Goal: Task Accomplishment & Management: Complete application form

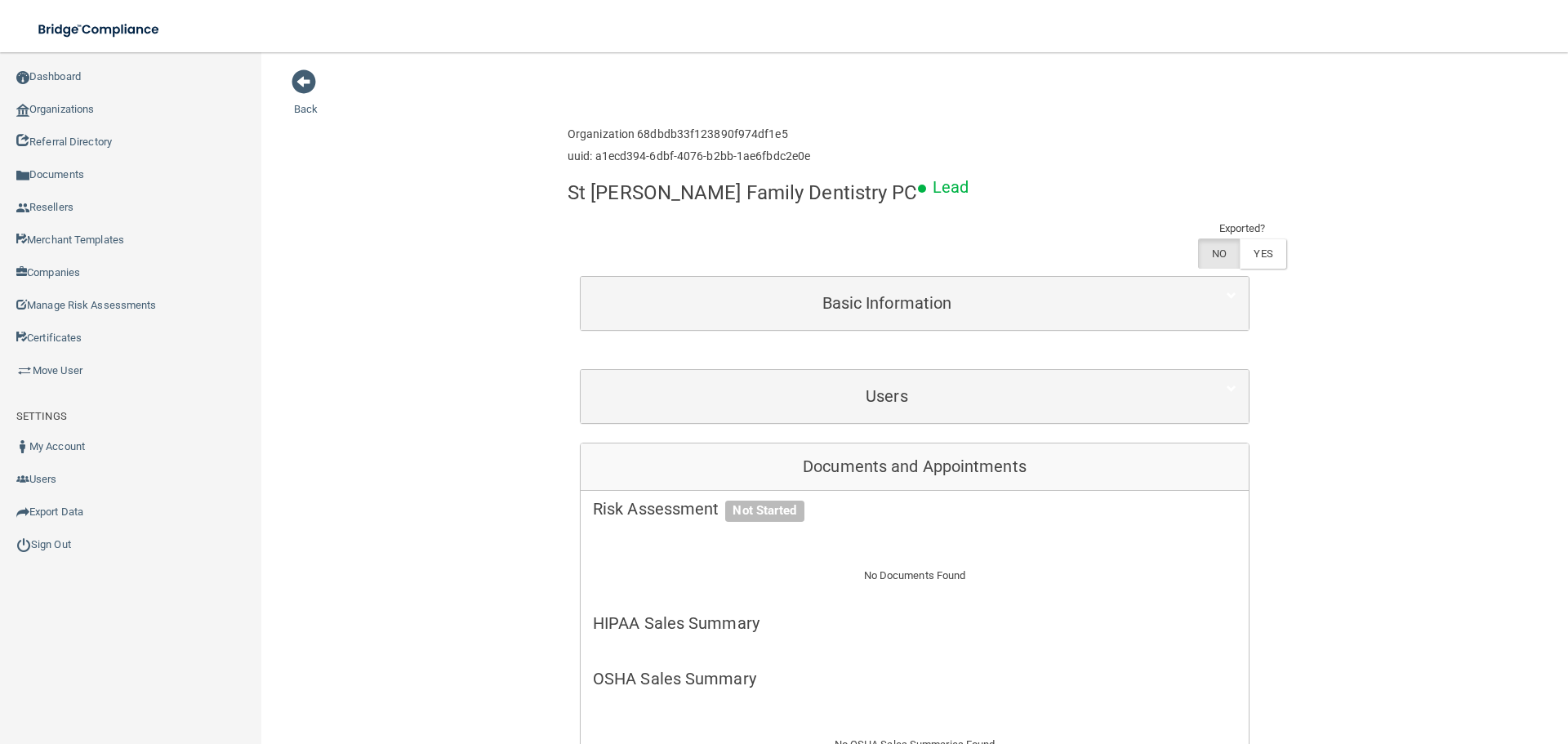
drag, startPoint x: 485, startPoint y: 171, endPoint x: 442, endPoint y: 149, distance: 48.3
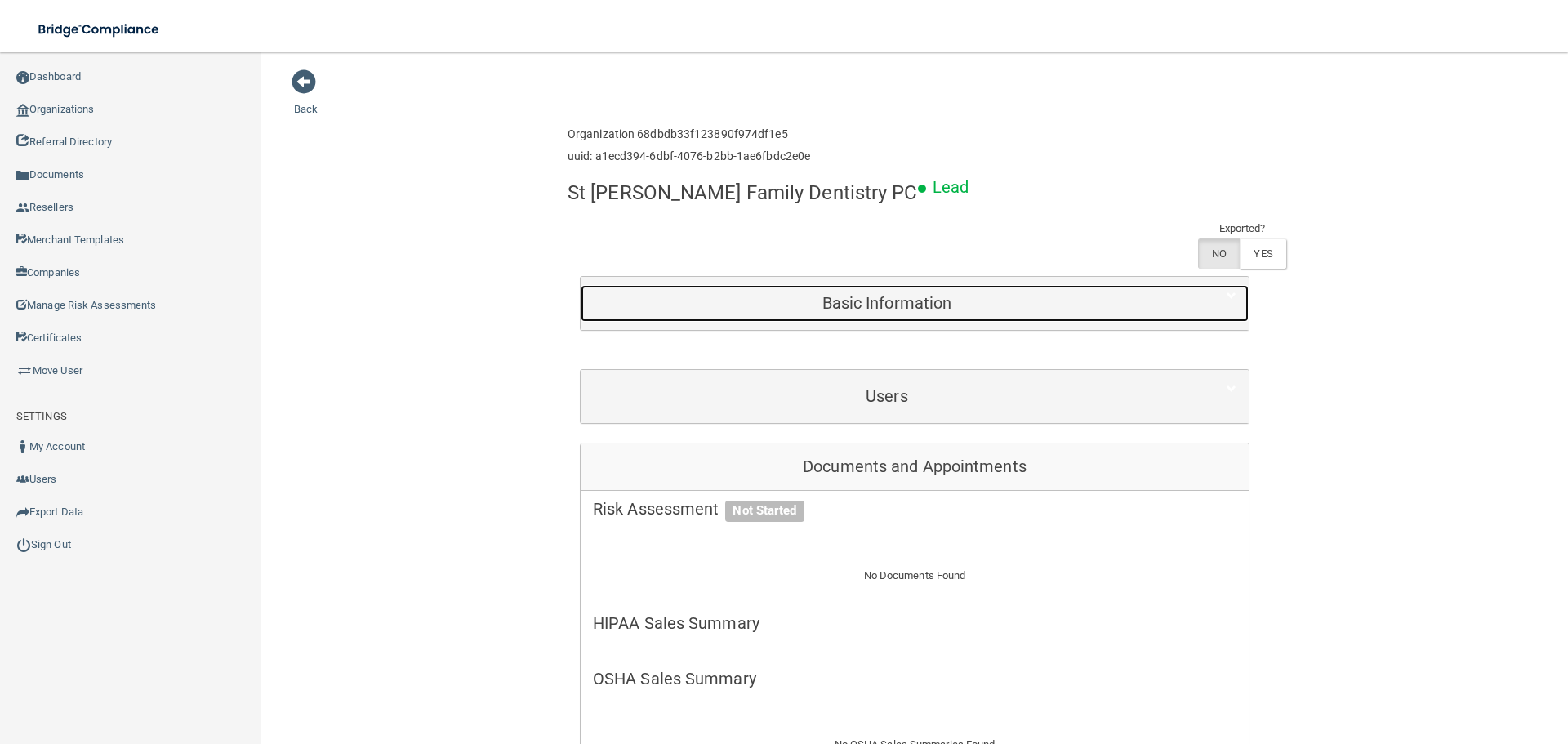
click at [710, 285] on div "Basic Information" at bounding box center [886, 303] width 612 height 37
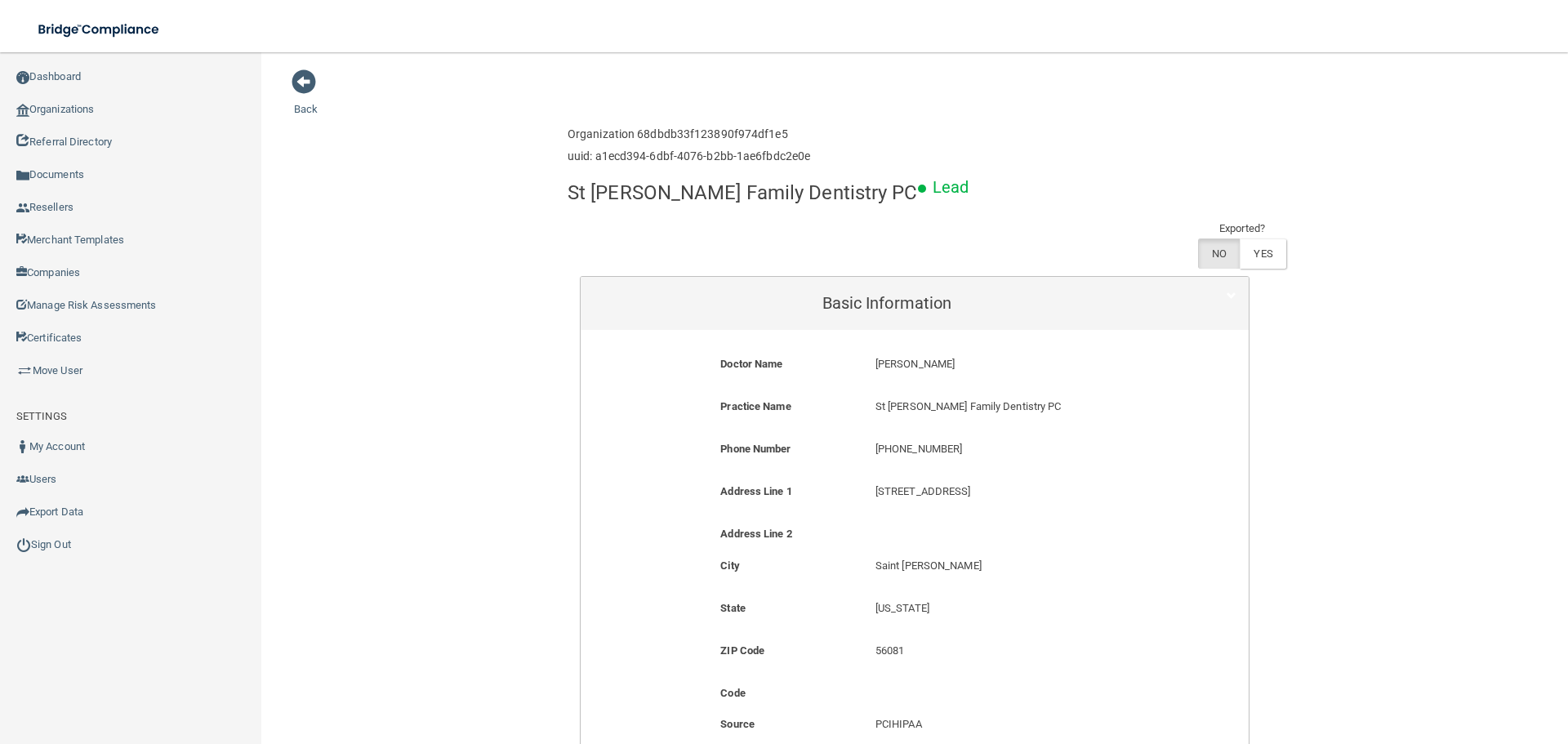
click at [791, 200] on h4 "St [PERSON_NAME] Family Dentistry PC" at bounding box center [743, 192] width 351 height 22
click at [93, 121] on link "Organizations" at bounding box center [131, 110] width 262 height 33
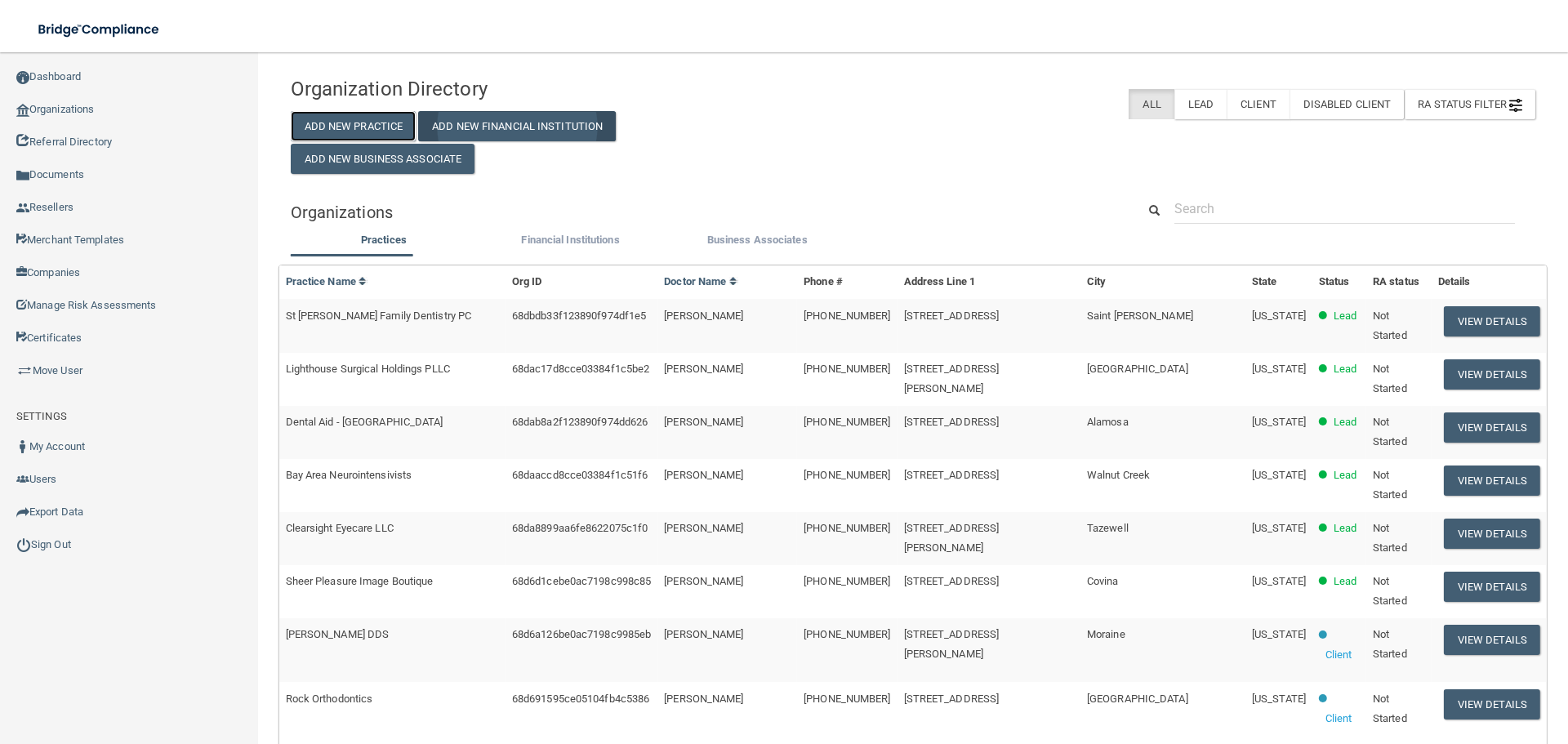
drag, startPoint x: 388, startPoint y: 131, endPoint x: 465, endPoint y: 138, distance: 77.3
click at [388, 131] on button "Add New Practice" at bounding box center [354, 126] width 126 height 30
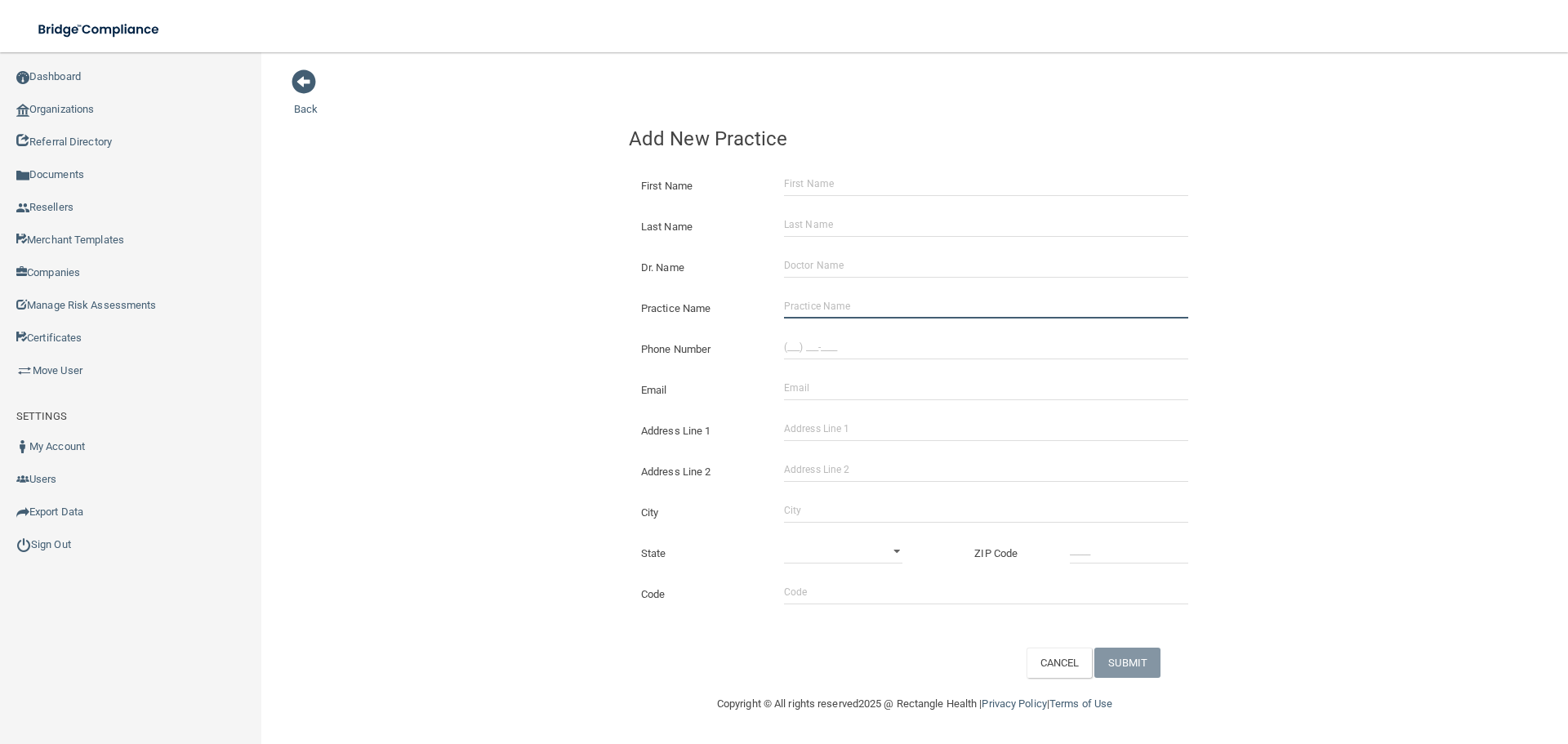
drag, startPoint x: 900, startPoint y: 311, endPoint x: 867, endPoint y: 308, distance: 33.1
click at [900, 311] on input "Practice Name" at bounding box center [986, 306] width 404 height 24
paste input "Pine Creek Dental"
type input "Pine Creek Dental"
click at [853, 354] on input "(___) ___-____" at bounding box center [986, 347] width 404 height 24
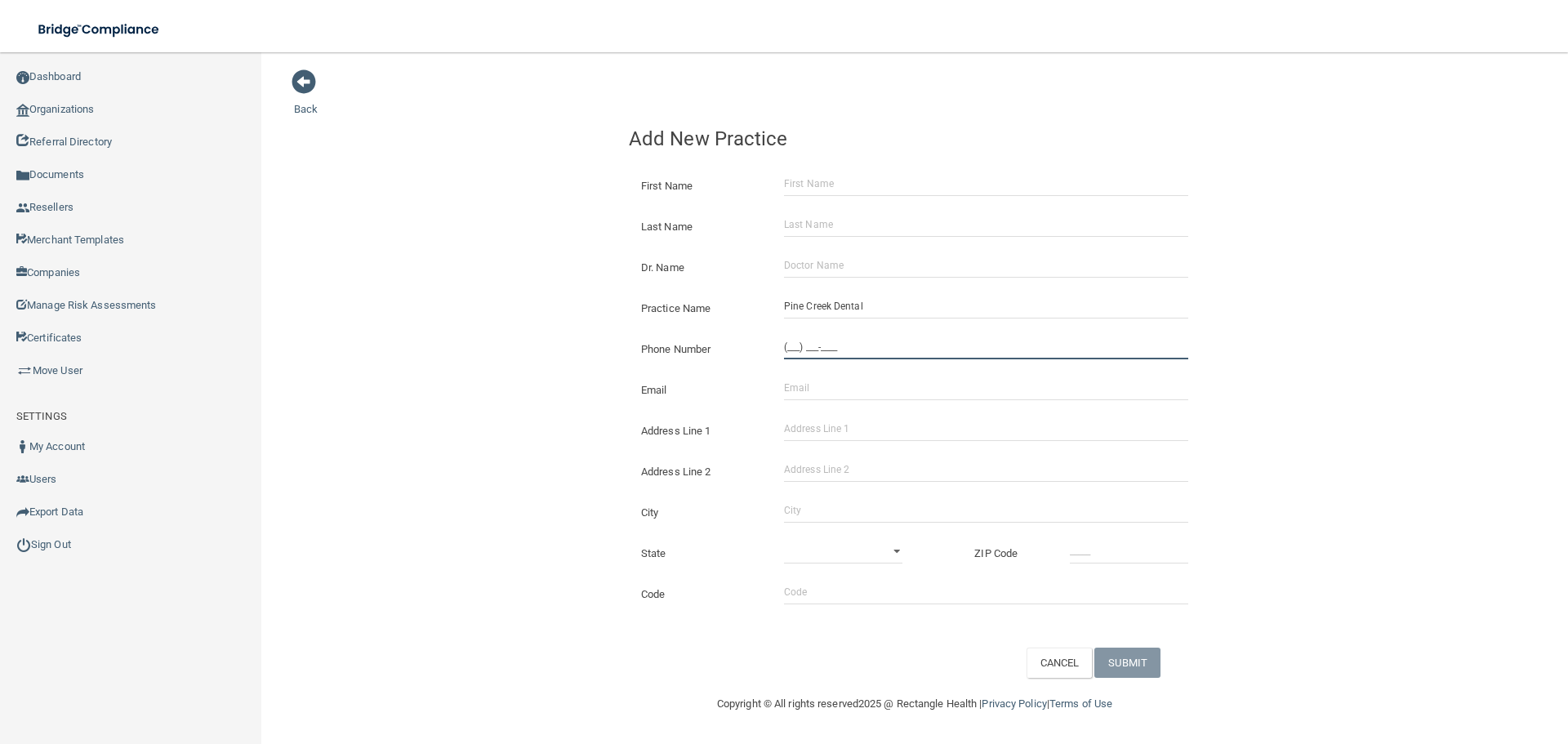
paste input "719) 268-9400"
type input "[PHONE_NUMBER]"
click at [822, 385] on input "Email" at bounding box center [986, 388] width 404 height 24
drag, startPoint x: 817, startPoint y: 439, endPoint x: 826, endPoint y: 441, distance: 9.2
click at [817, 439] on input "Address Line 1" at bounding box center [986, 428] width 404 height 24
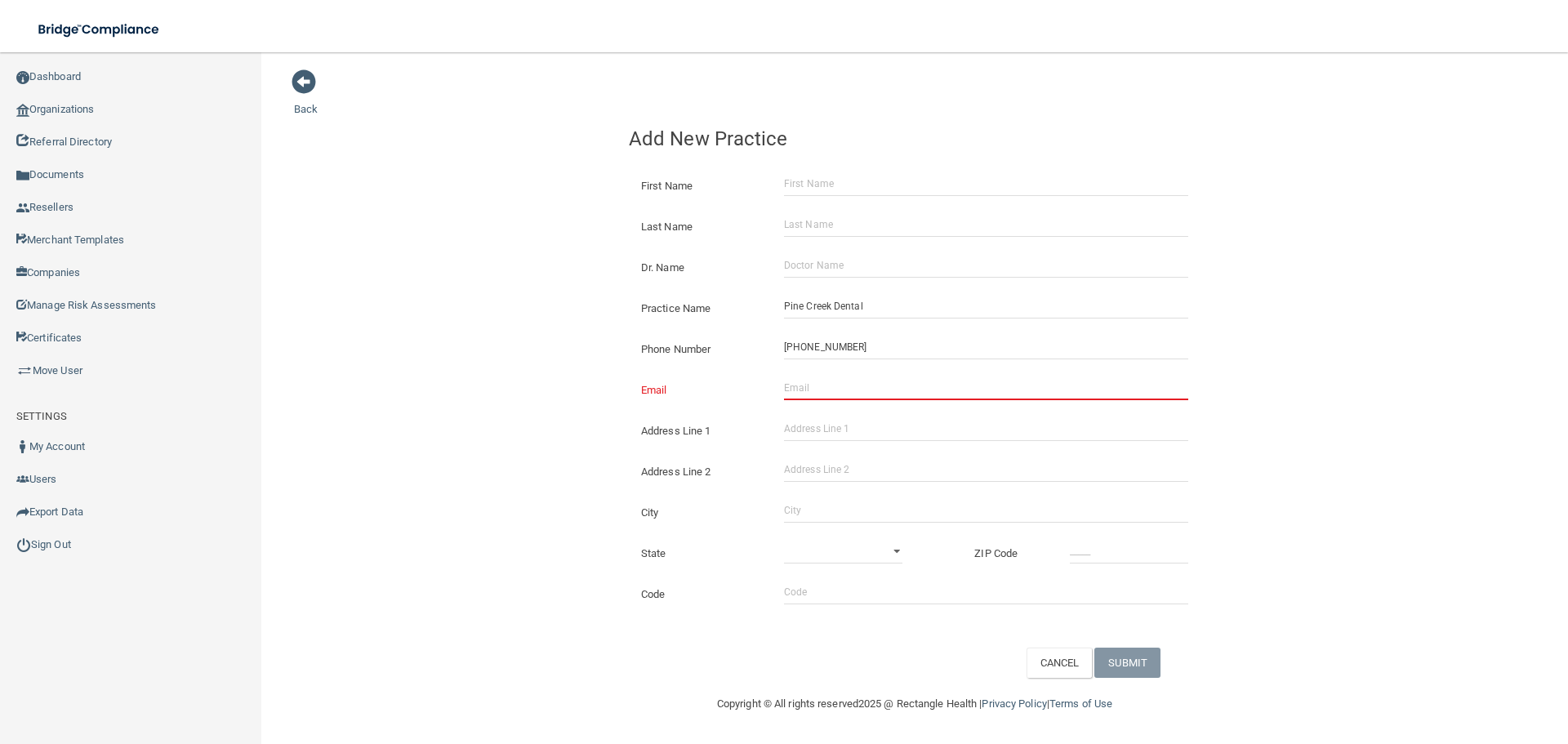
click at [852, 414] on div "Address Line 1" at bounding box center [914, 424] width 596 height 41
click at [843, 432] on input "Address Line 1" at bounding box center [986, 428] width 404 height 24
paste input "9080 Wild [GEOGRAPHIC_DATA]"
type input "9080 Wild [GEOGRAPHIC_DATA]"
click at [808, 516] on input "City" at bounding box center [986, 510] width 404 height 24
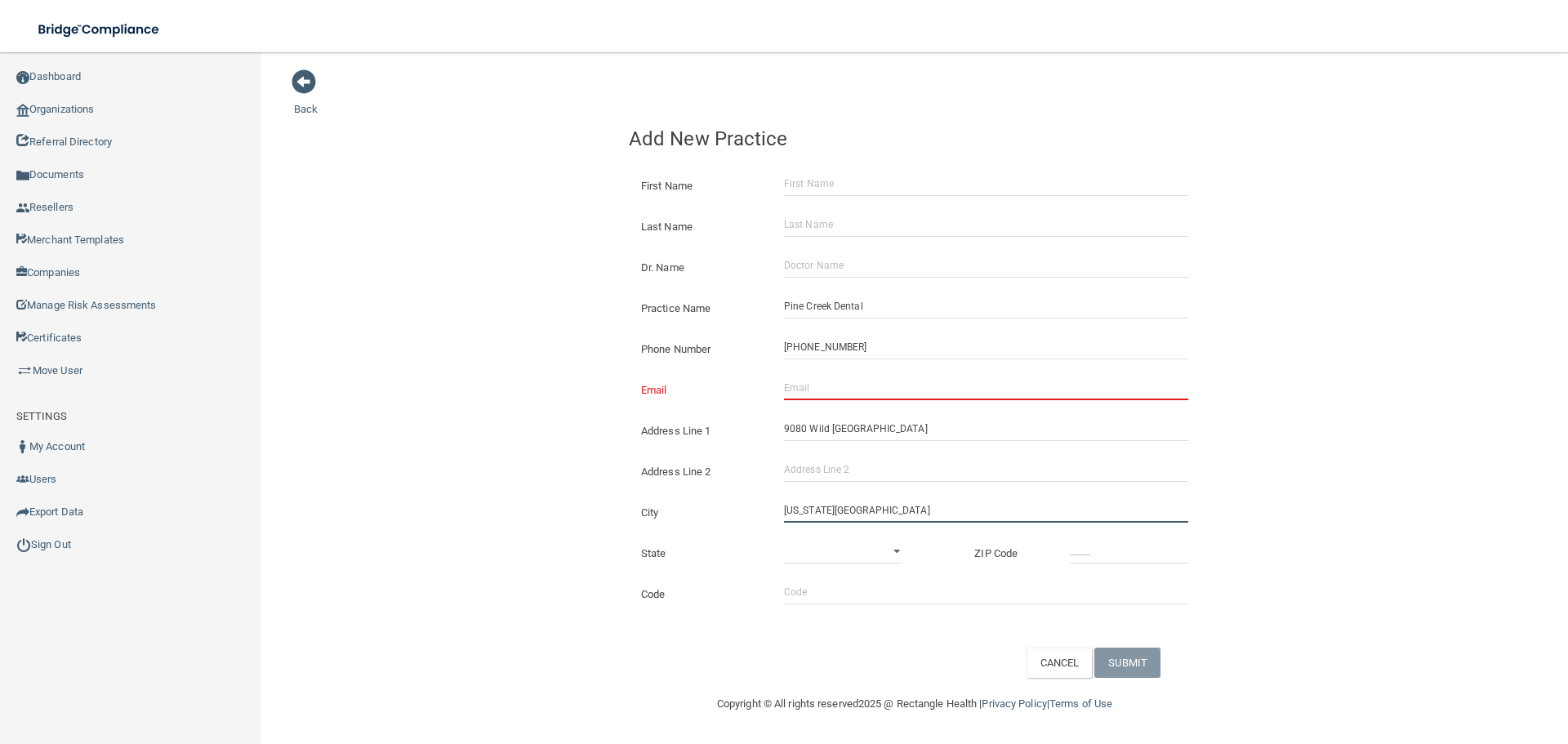
type input "[US_STATE][GEOGRAPHIC_DATA]"
click at [838, 549] on select "[US_STATE] [US_STATE] [US_STATE] [US_STATE] [US_STATE] [US_STATE] [US_STATE] [U…" at bounding box center [843, 551] width 118 height 24
select select "5"
click at [784, 539] on select "[US_STATE] [US_STATE] [US_STATE] [US_STATE] [US_STATE] [US_STATE] [US_STATE] [U…" at bounding box center [843, 551] width 118 height 24
click at [1120, 539] on input "_____" at bounding box center [1129, 551] width 118 height 24
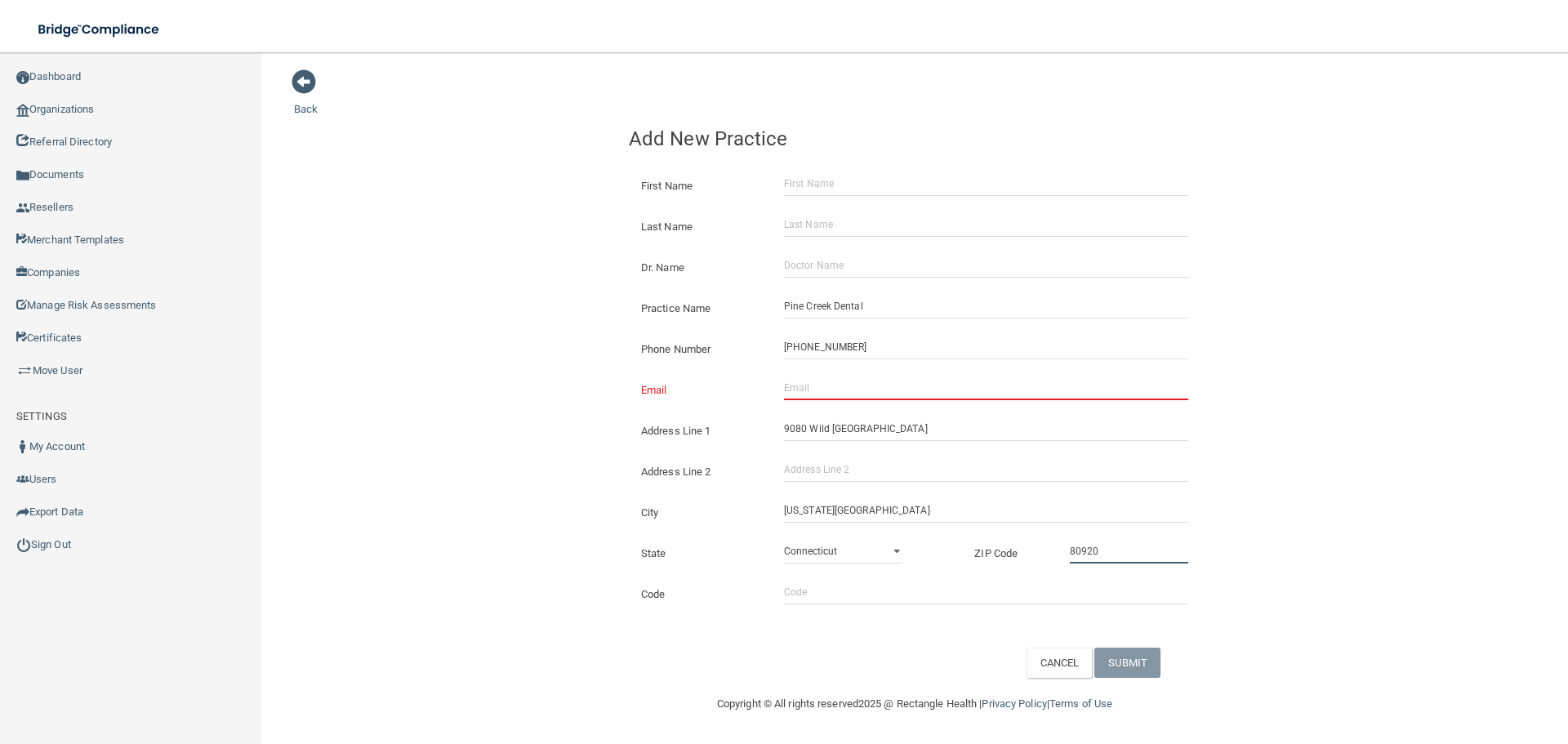
type input "80920"
click at [431, 325] on div "Back Add New Practice First Name Last Name Dr. Name Practice Name [GEOGRAPHIC_D…" at bounding box center [914, 372] width 1241 height 608
click at [865, 394] on input "Email" at bounding box center [986, 388] width 404 height 24
paste input "[EMAIL_ADDRESS][DOMAIN_NAME]"
click at [811, 390] on input "[EMAIL_ADDRESS][DOMAIN_NAME]" at bounding box center [986, 388] width 404 height 24
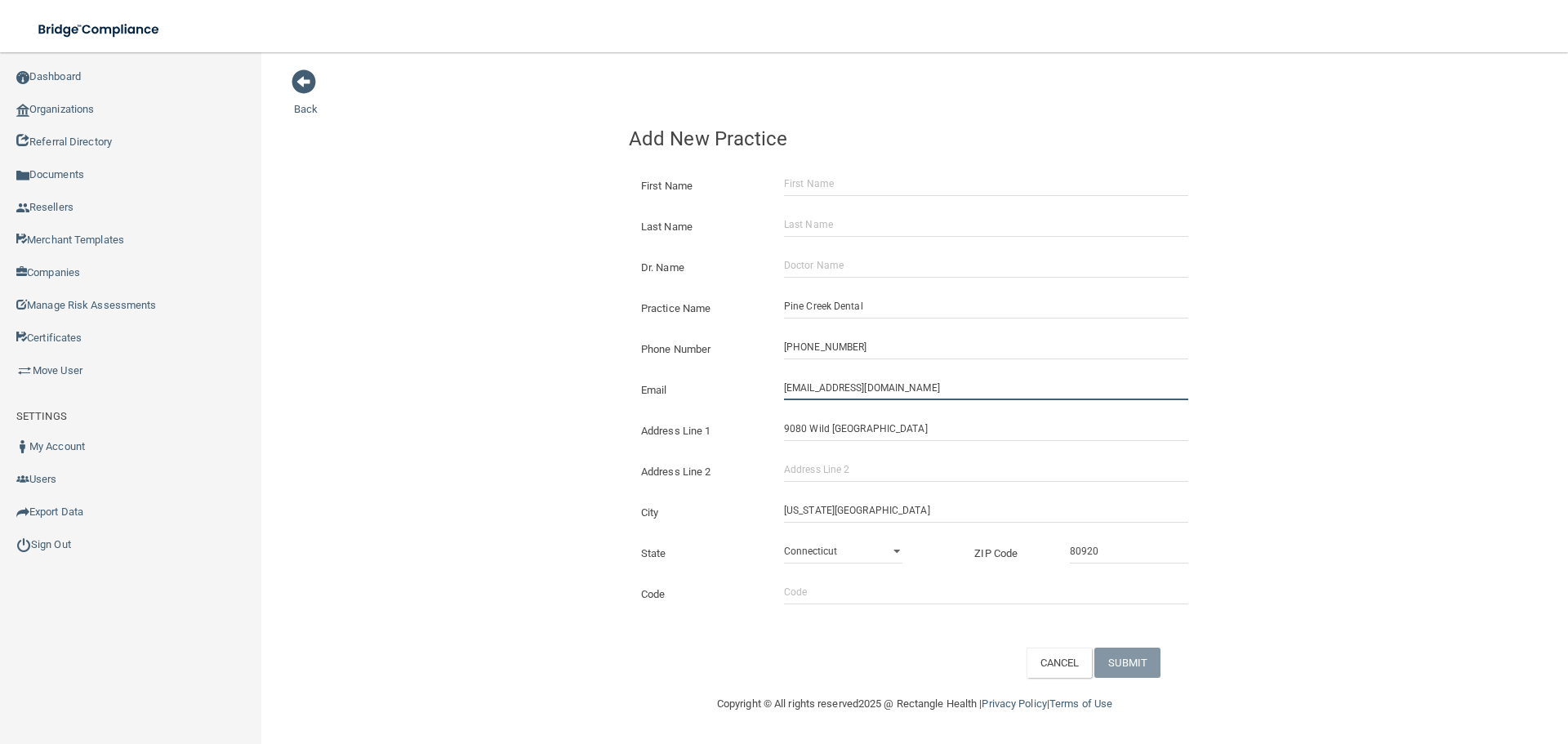
click at [809, 389] on input "[EMAIL_ADDRESS][DOMAIN_NAME]" at bounding box center [986, 388] width 404 height 24
click at [807, 388] on input "[EMAIL_ADDRESS][DOMAIN_NAME]" at bounding box center [986, 388] width 404 height 24
drag, startPoint x: 807, startPoint y: 388, endPoint x: 456, endPoint y: 369, distance: 351.5
click at [477, 379] on div "Back Add New Practice First Name Last Name Dr. Name Practice Name [GEOGRAPHIC_D…" at bounding box center [914, 372] width 1241 height 608
click at [810, 385] on input "[EMAIL_ADDRESS][DOMAIN_NAME]" at bounding box center [986, 388] width 404 height 24
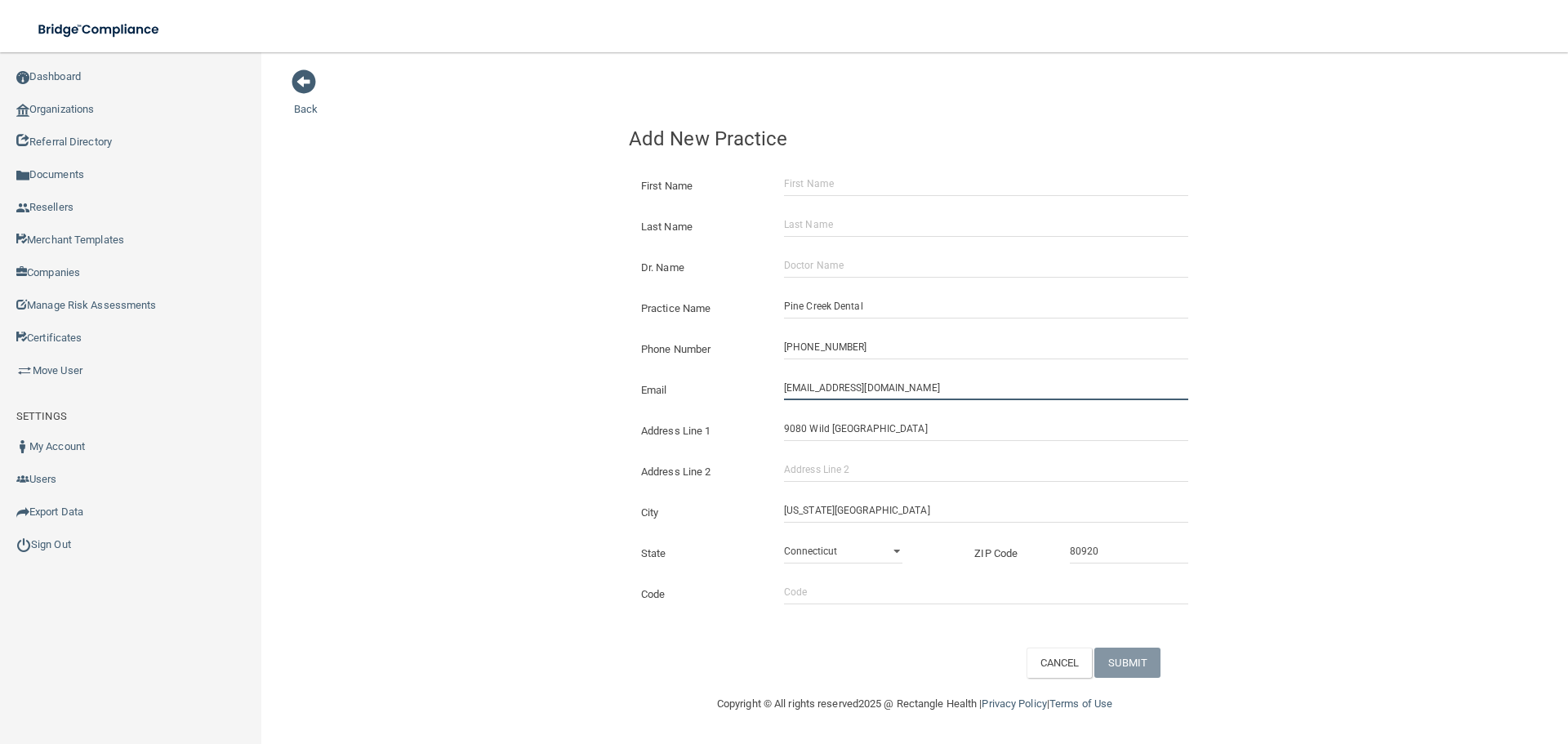
drag, startPoint x: 807, startPoint y: 386, endPoint x: 669, endPoint y: 392, distance: 138.1
click at [669, 375] on div "Email [EMAIL_ADDRESS][DOMAIN_NAME] The email address is already taken" at bounding box center [914, 375] width 572 height 0
type input "[EMAIL_ADDRESS][DOMAIN_NAME]"
click at [462, 300] on div "Back Add New Practice First Name Last Name Dr. Name Practice Name [GEOGRAPHIC_D…" at bounding box center [914, 372] width 1241 height 608
click at [850, 283] on div "Practice Name Pine Creek Dental" at bounding box center [914, 301] width 596 height 41
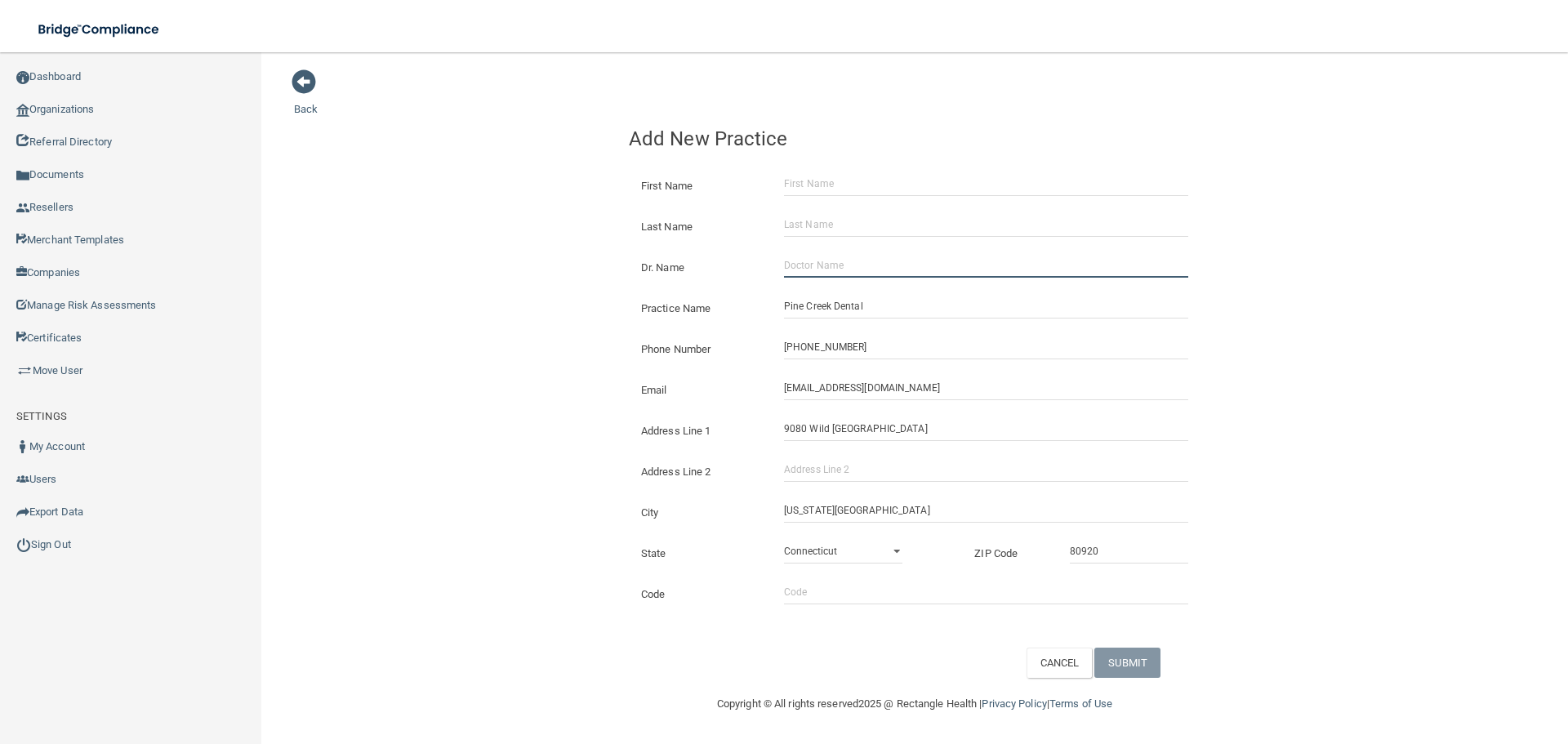
drag, startPoint x: 850, startPoint y: 255, endPoint x: 644, endPoint y: 259, distance: 206.0
click at [850, 255] on input "Dr. Name" at bounding box center [986, 265] width 404 height 24
paste input "[PERSON_NAME]"
type input "[PERSON_NAME]"
drag, startPoint x: 446, startPoint y: 270, endPoint x: 433, endPoint y: 280, distance: 16.4
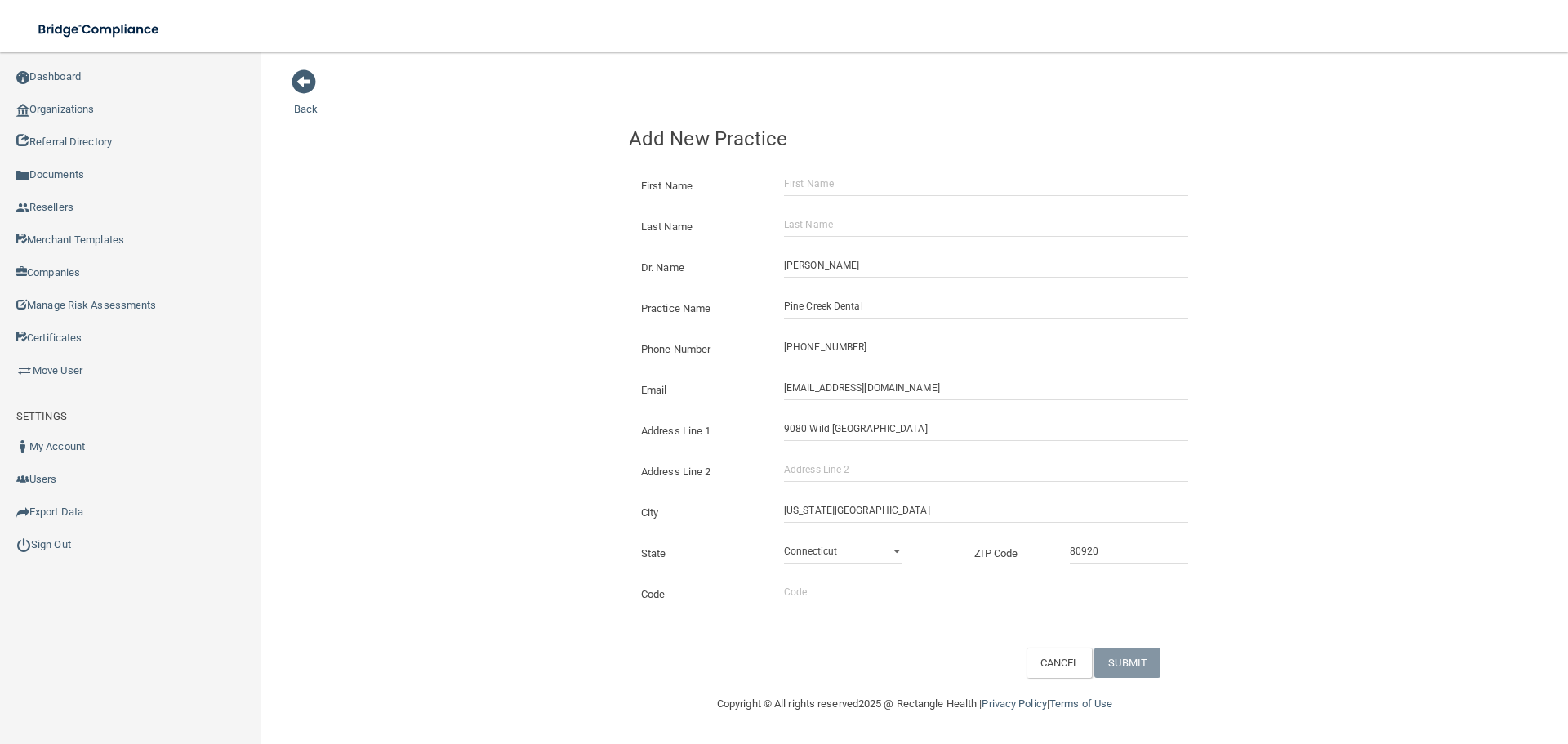
click at [446, 270] on div "Back Add New Practice First Name Last Name Dr. Name [PERSON_NAME] Practice Name…" at bounding box center [914, 372] width 1241 height 608
click at [840, 186] on input "First Name" at bounding box center [986, 184] width 404 height 24
paste input "[PERSON_NAME]"
click at [842, 186] on input "[PERSON_NAME]" at bounding box center [986, 184] width 404 height 24
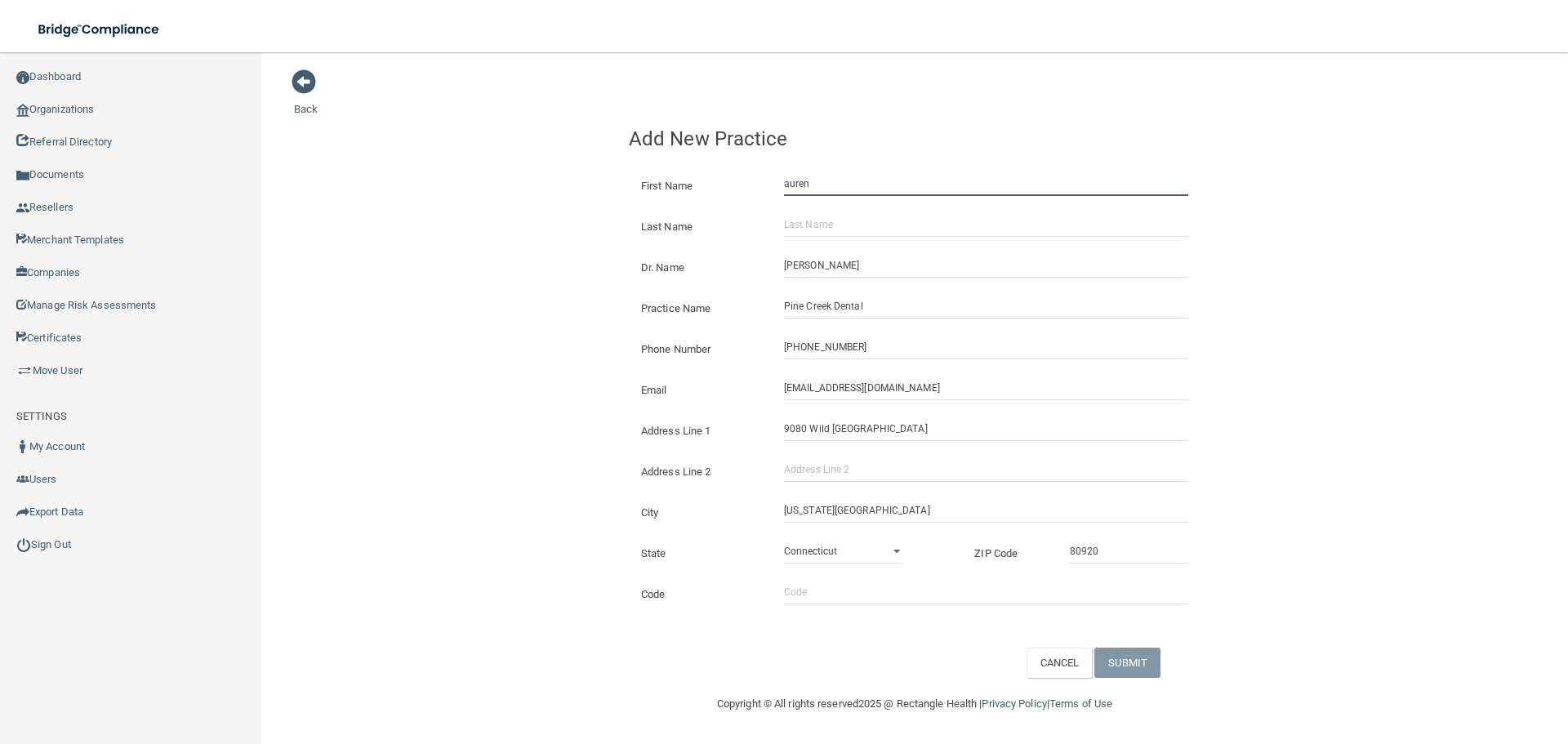
type input "auren"
click at [832, 228] on input "Last Name" at bounding box center [986, 224] width 404 height 24
paste input "[PERSON_NAME]"
type input "[PERSON_NAME]"
click at [784, 192] on input "auren" at bounding box center [986, 184] width 404 height 24
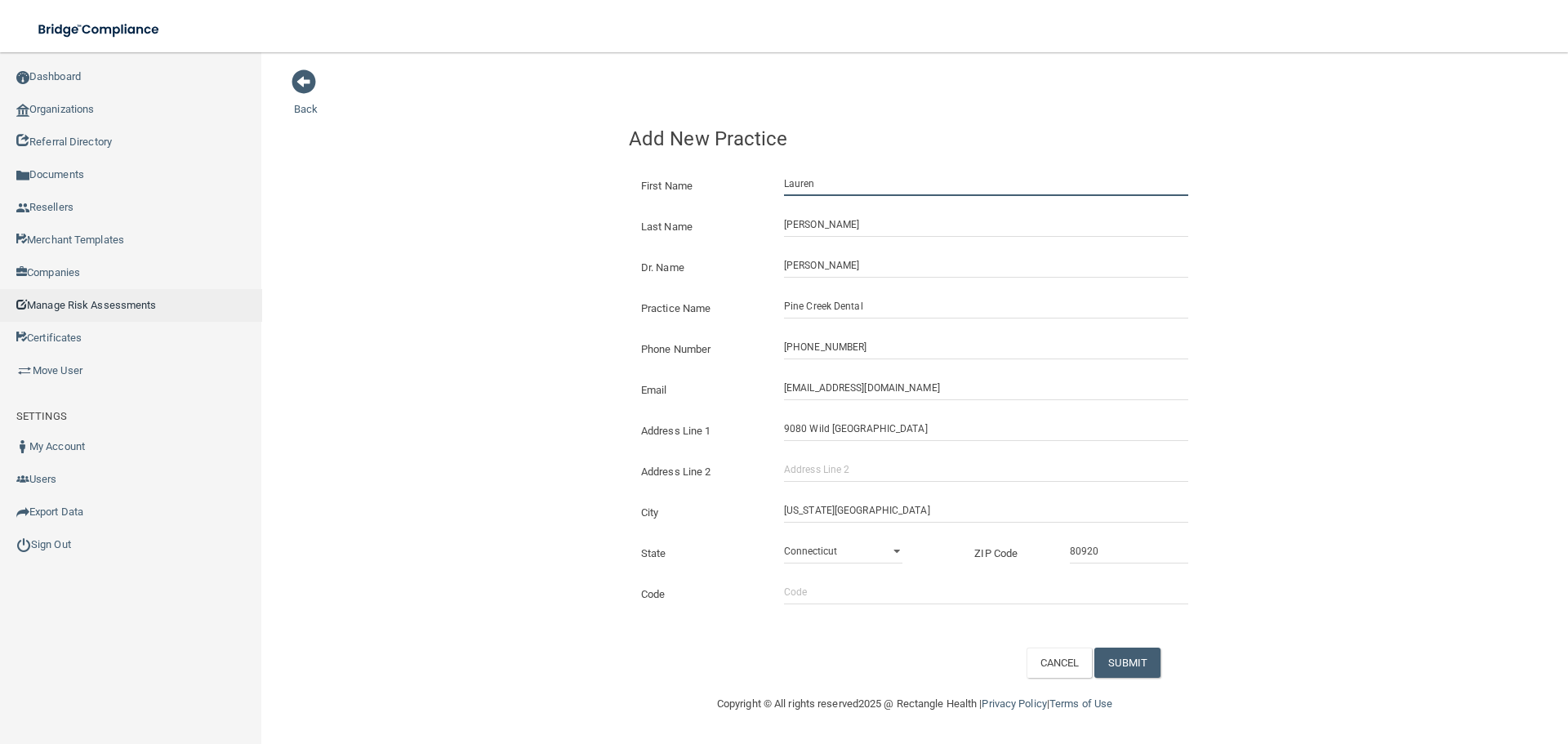
type input "Lauren"
click at [821, 392] on input "[EMAIL_ADDRESS][DOMAIN_NAME]" at bounding box center [986, 388] width 404 height 24
paste input "laure"
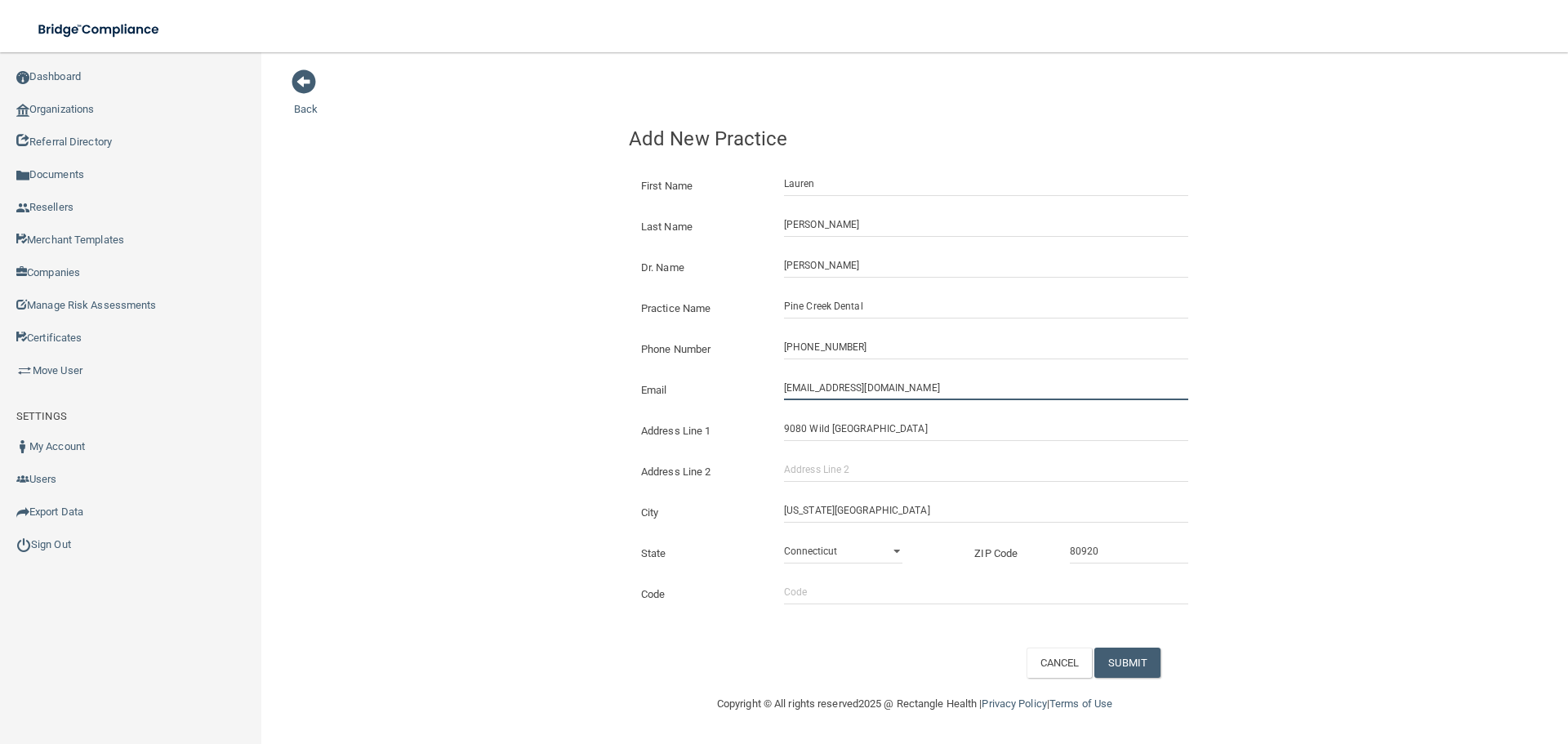
drag, startPoint x: 807, startPoint y: 394, endPoint x: 547, endPoint y: 390, distance: 260.0
click at [677, 375] on div "Email [EMAIL_ADDRESS][DOMAIN_NAME] The email address is already taken" at bounding box center [914, 375] width 572 height 0
type input "[EMAIL_ADDRESS][DOMAIN_NAME]"
click at [1115, 671] on button "SUBMIT" at bounding box center [1127, 662] width 66 height 30
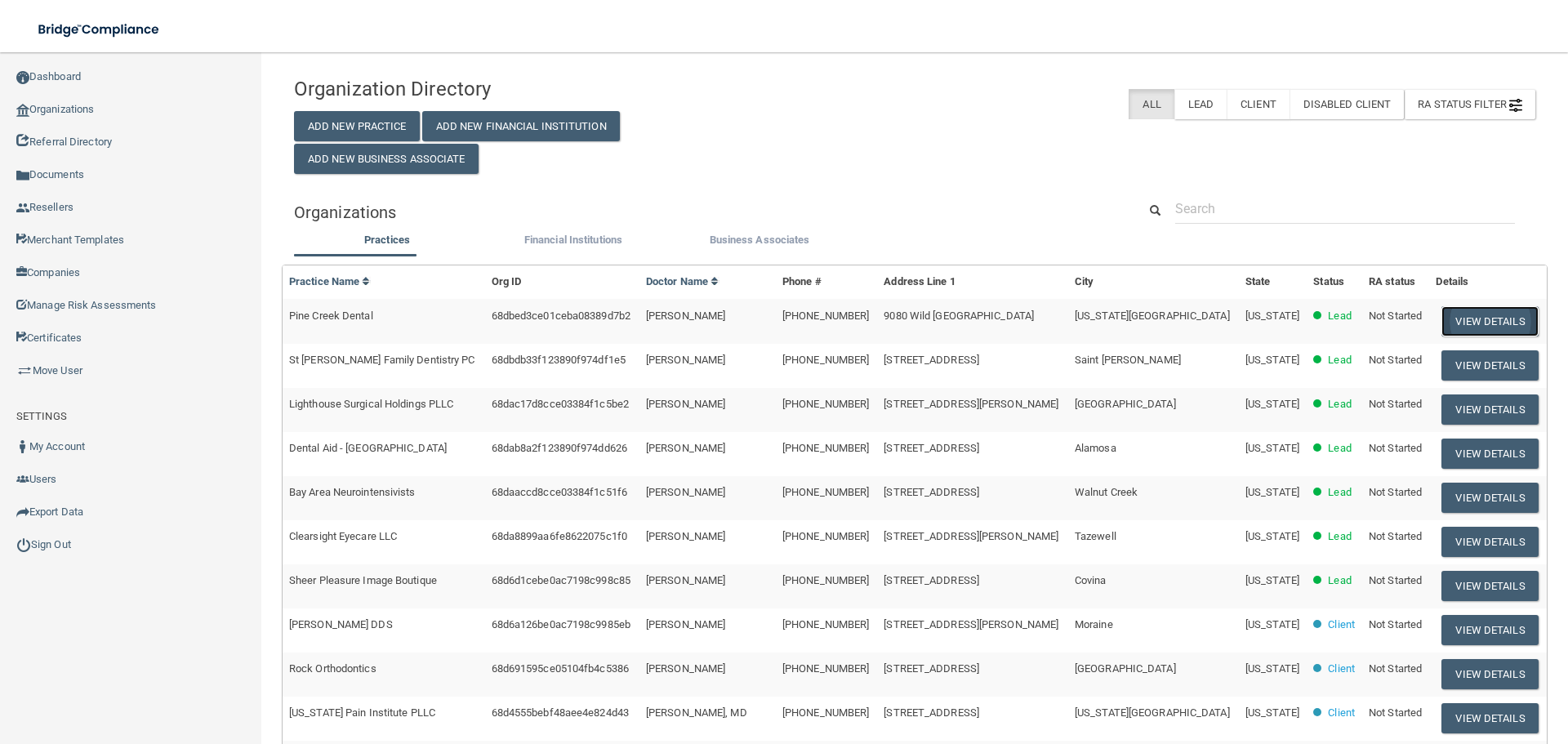
click at [1464, 318] on button "View Details" at bounding box center [1489, 321] width 97 height 30
